Goal: Information Seeking & Learning: Compare options

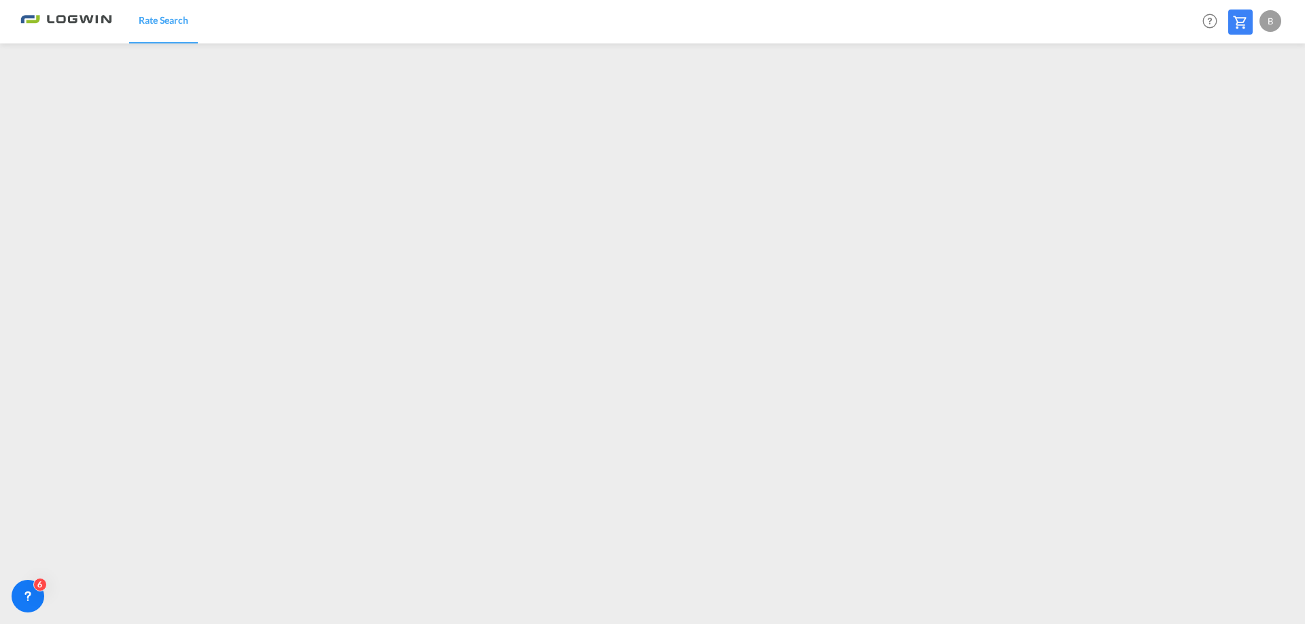
click at [103, 621] on md-content "Rate Search Help Resources Product Release B My Profile Logout" at bounding box center [652, 312] width 1305 height 624
